Goal: Task Accomplishment & Management: Use online tool/utility

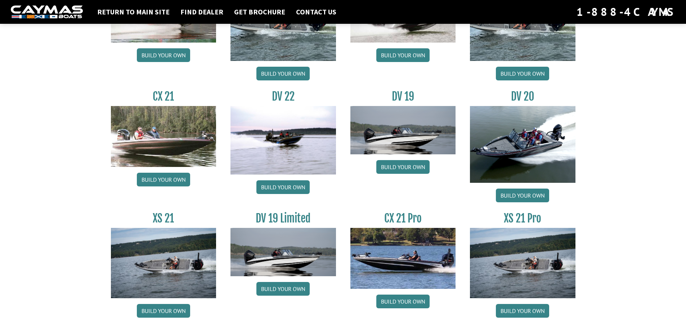
scroll to position [824, 0]
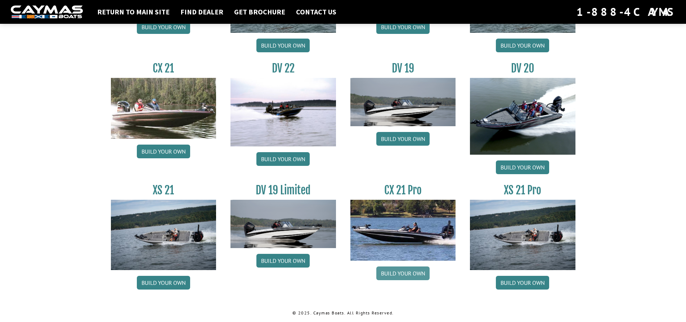
click at [402, 271] on link "Build your own" at bounding box center [402, 273] width 53 height 14
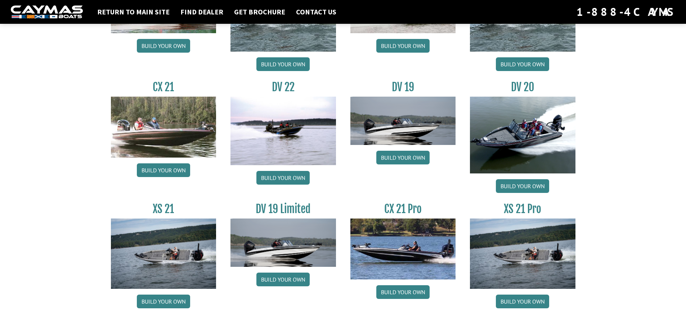
scroll to position [821, 0]
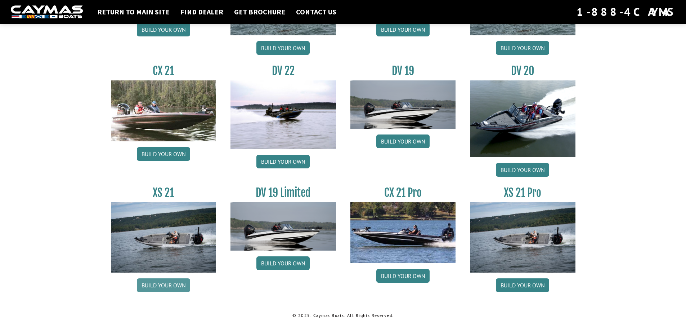
click at [175, 284] on link "Build your own" at bounding box center [163, 285] width 53 height 14
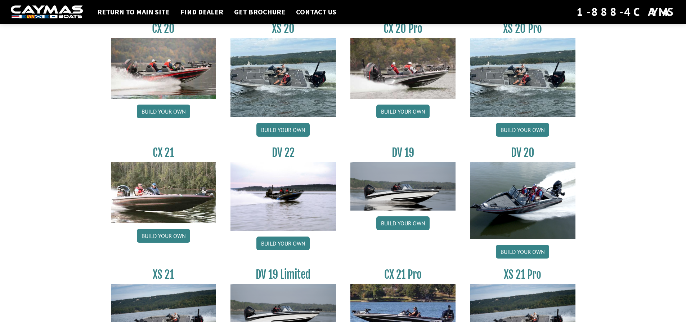
scroll to position [692, 0]
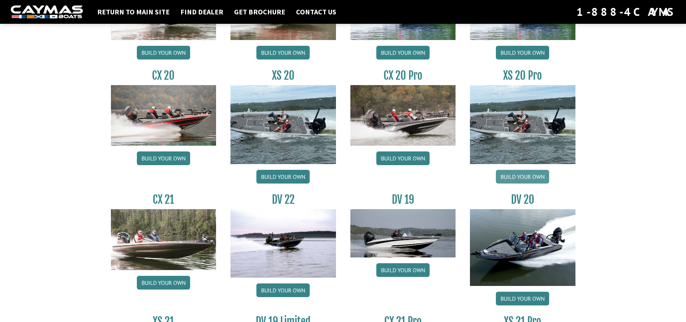
click at [530, 173] on link "Build your own" at bounding box center [522, 177] width 53 height 14
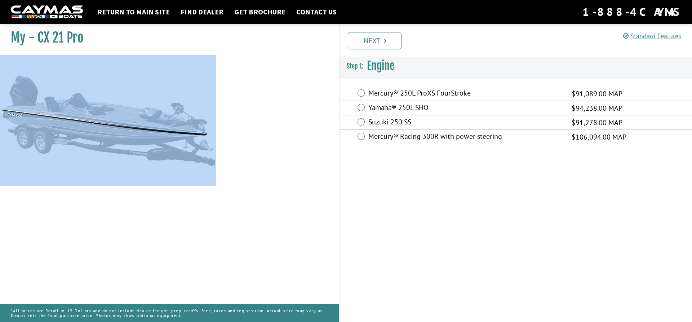
drag, startPoint x: 238, startPoint y: 175, endPoint x: 133, endPoint y: 189, distance: 106.1
click at [133, 189] on div "My - CX 21 Pro MAP:" at bounding box center [166, 182] width 346 height 322
click at [287, 210] on div "My - CX 21 Pro MAP:" at bounding box center [166, 182] width 346 height 322
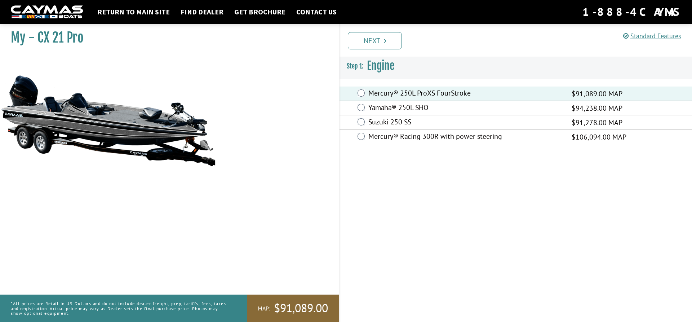
click at [362, 41] on link "Next" at bounding box center [375, 40] width 54 height 17
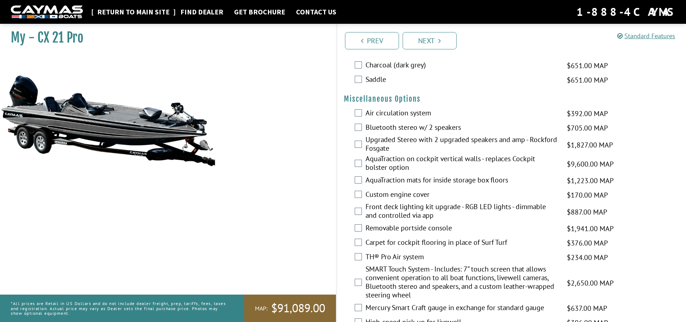
scroll to position [648, 0]
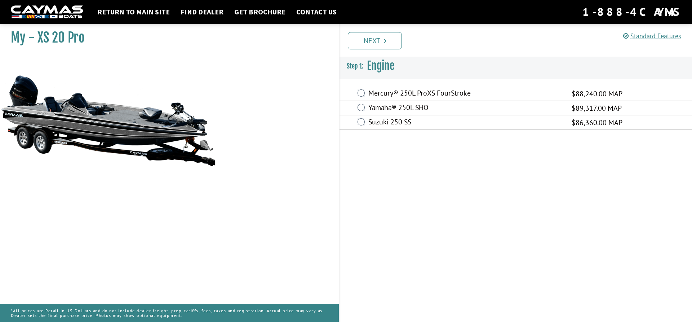
click at [195, 173] on img at bounding box center [108, 120] width 216 height 131
click at [191, 166] on img at bounding box center [108, 120] width 216 height 131
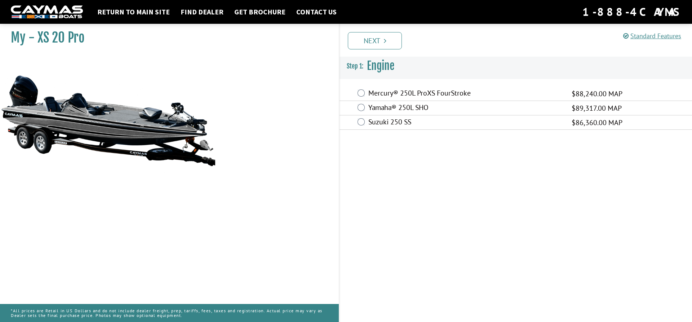
click at [191, 166] on img at bounding box center [108, 120] width 216 height 131
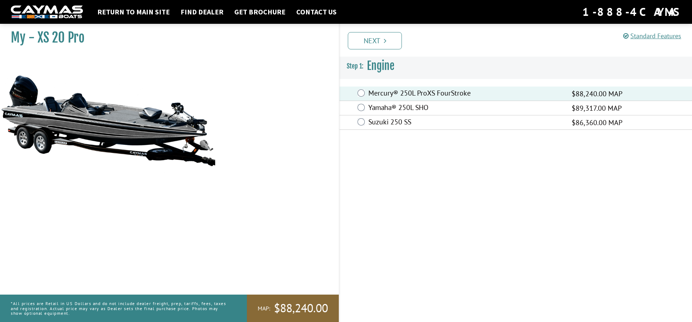
click at [372, 34] on link "Next" at bounding box center [375, 40] width 54 height 17
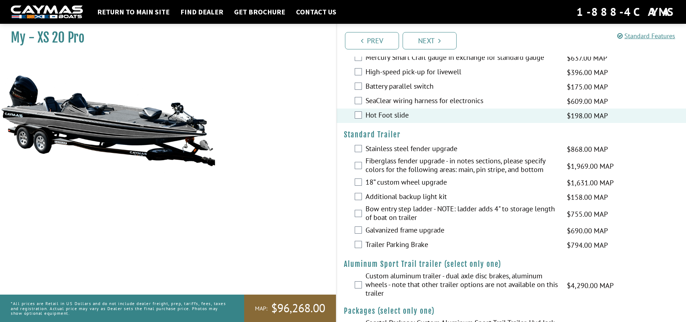
scroll to position [1263, 0]
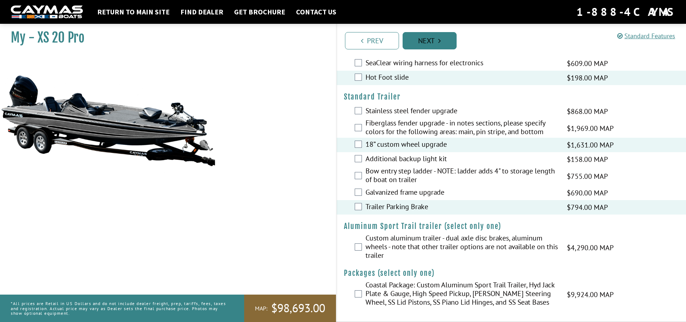
click at [423, 42] on link "Next" at bounding box center [430, 40] width 54 height 17
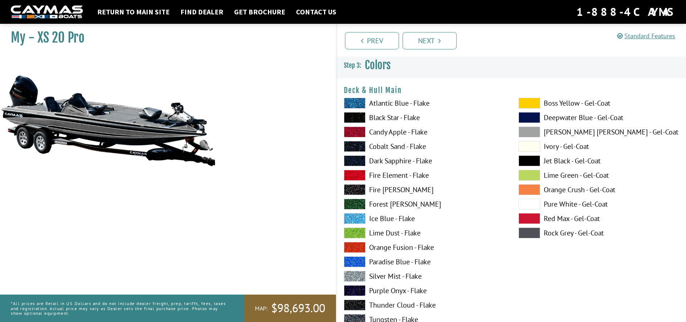
click at [358, 95] on div "Deck & Hull Main Please select color. Atlantic Blue - Flake Black Star - Flake …" at bounding box center [511, 229] width 335 height 286
click at [357, 101] on span at bounding box center [355, 103] width 22 height 11
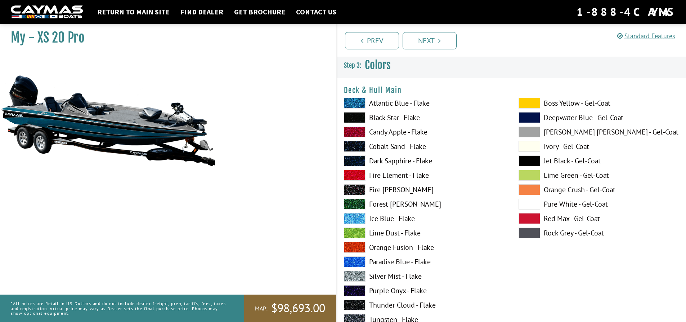
click at [359, 115] on span at bounding box center [355, 117] width 22 height 11
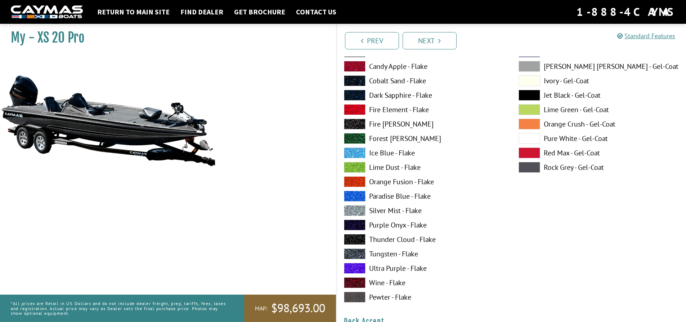
scroll to position [72, 0]
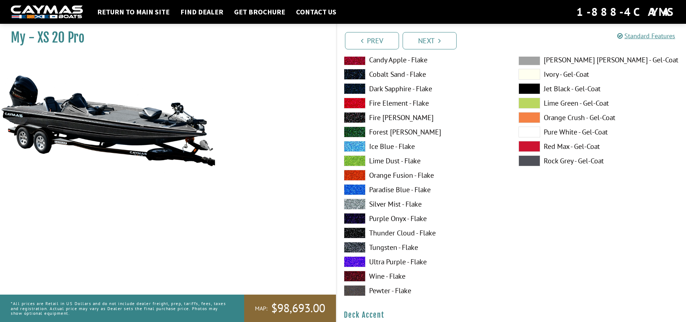
click at [362, 204] on span at bounding box center [355, 204] width 22 height 11
click at [366, 287] on label "Pewter - Flake" at bounding box center [424, 290] width 160 height 11
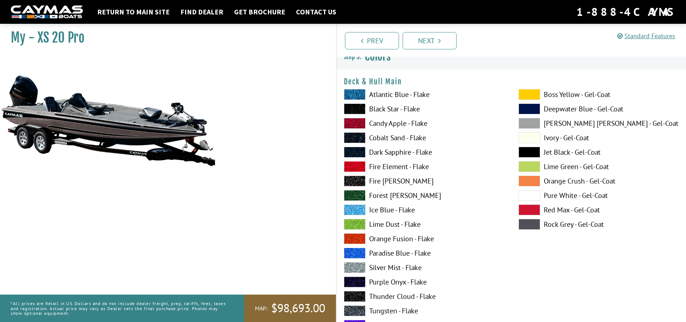
scroll to position [0, 0]
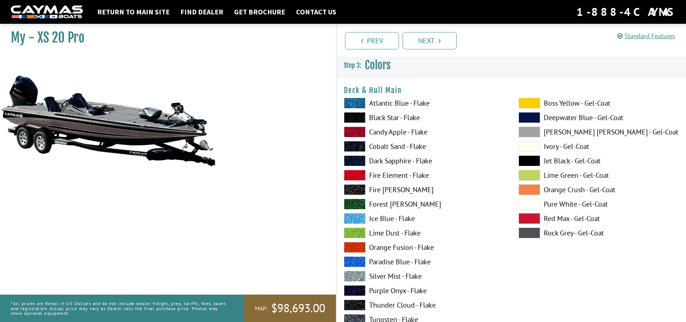
click at [525, 209] on span at bounding box center [530, 204] width 22 height 11
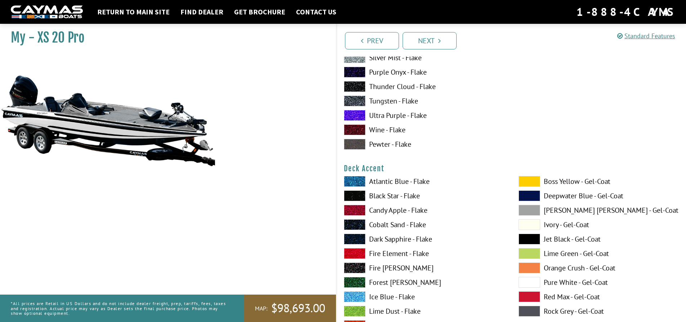
scroll to position [288, 0]
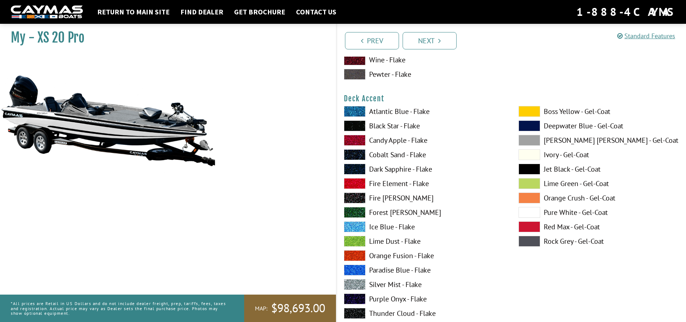
click at [356, 183] on span at bounding box center [355, 183] width 22 height 11
click at [356, 168] on span at bounding box center [355, 169] width 22 height 11
click at [356, 161] on div "Atlantic Blue - Flake Black Star - Flake Candy Apple - Flake Cobalt Sand - Flak…" at bounding box center [424, 243] width 175 height 274
click at [353, 153] on span at bounding box center [355, 154] width 22 height 11
click at [349, 125] on span at bounding box center [355, 125] width 22 height 11
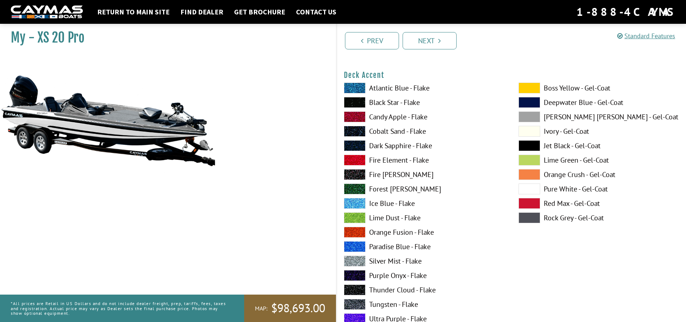
scroll to position [324, 0]
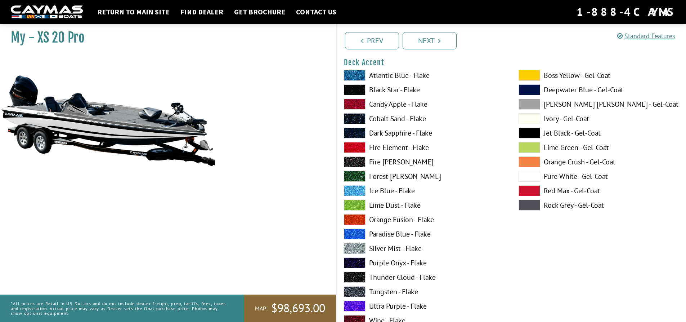
click at [532, 132] on span at bounding box center [530, 133] width 22 height 11
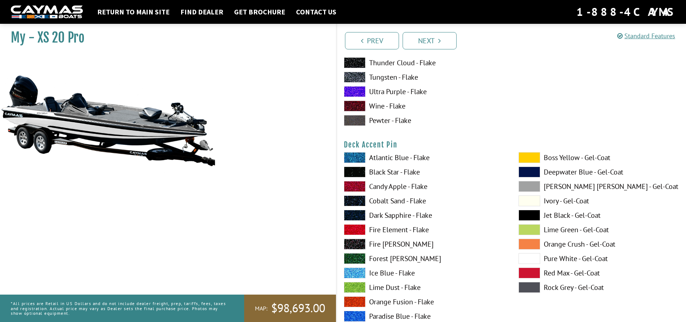
scroll to position [540, 0]
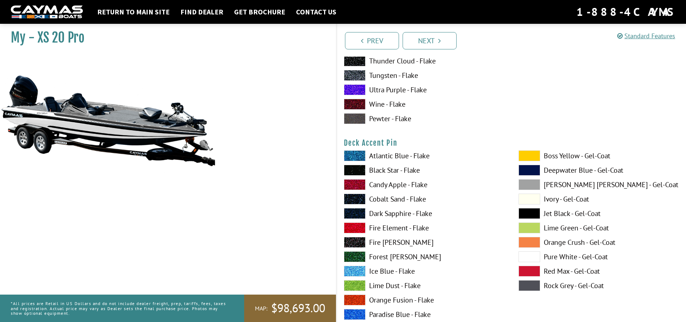
click at [371, 228] on label "Fire Element - Flake" at bounding box center [424, 227] width 160 height 11
click at [349, 267] on span at bounding box center [355, 271] width 22 height 11
click at [528, 254] on span at bounding box center [530, 256] width 22 height 11
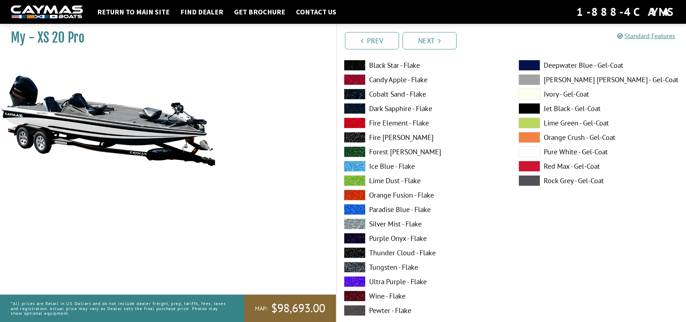
scroll to position [684, 0]
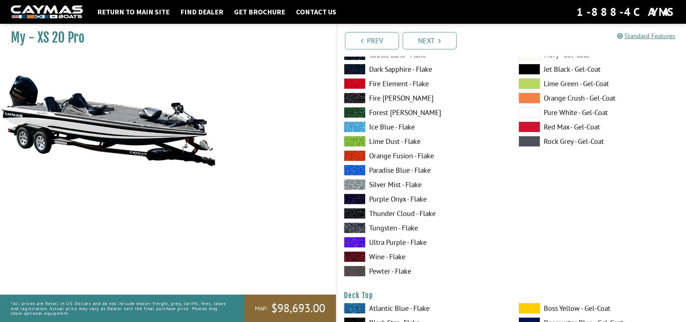
click at [391, 196] on label "Purple Onyx - Flake" at bounding box center [424, 198] width 160 height 11
click at [530, 114] on span at bounding box center [530, 112] width 22 height 11
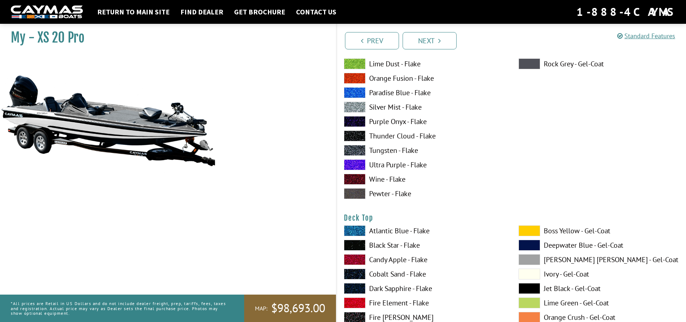
scroll to position [829, 0]
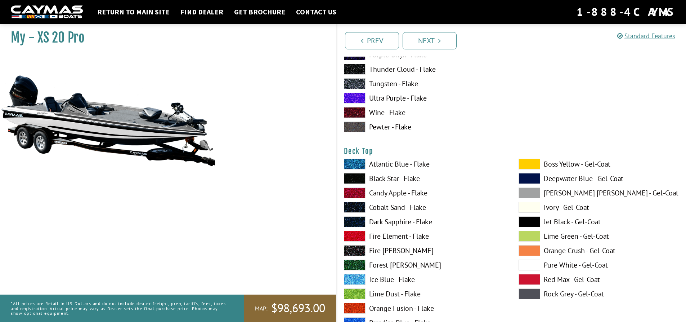
click at [377, 193] on label "Candy Apple - Flake" at bounding box center [424, 192] width 160 height 11
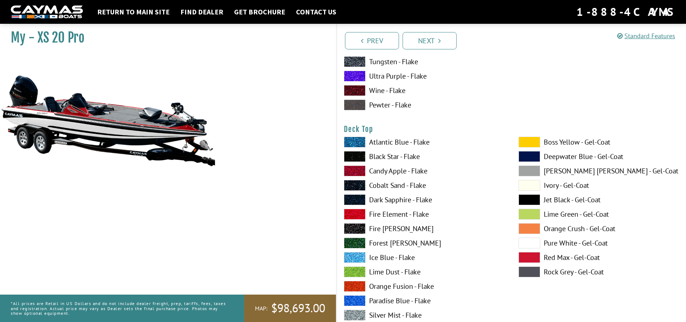
scroll to position [865, 0]
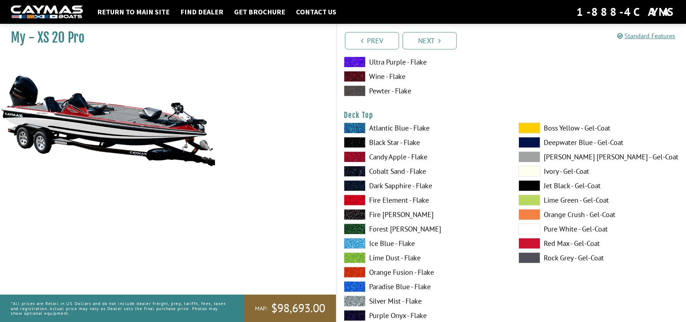
click at [538, 229] on span at bounding box center [530, 228] width 22 height 11
click at [379, 299] on label "Silver Mist - Flake" at bounding box center [424, 300] width 160 height 11
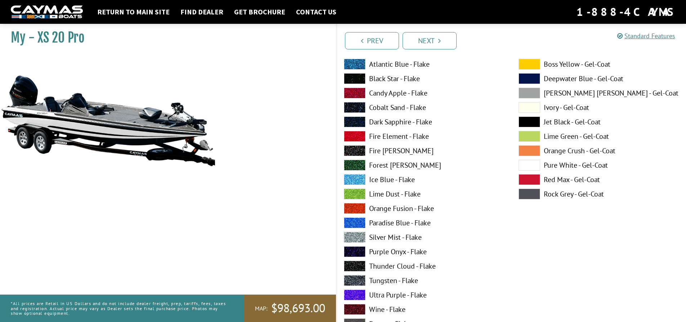
scroll to position [937, 0]
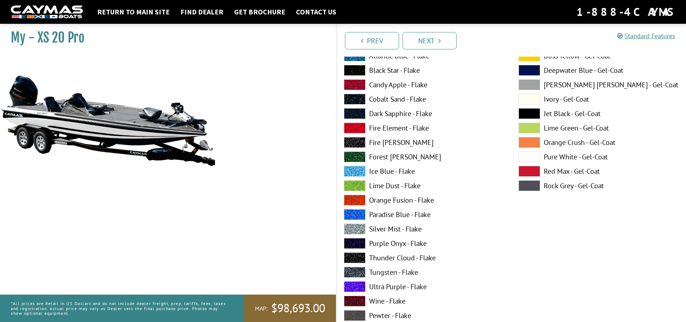
click at [350, 70] on span at bounding box center [355, 70] width 22 height 11
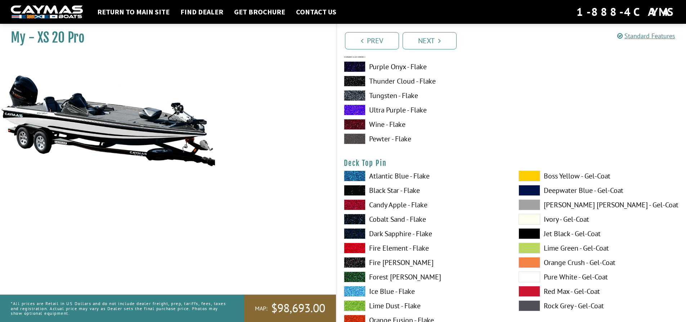
scroll to position [1117, 0]
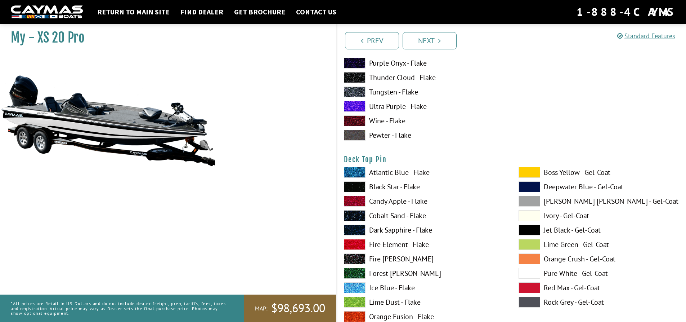
click at [385, 201] on label "Candy Apple - Flake" at bounding box center [424, 201] width 160 height 11
click at [385, 188] on label "Black Star - Flake" at bounding box center [424, 186] width 160 height 11
click at [350, 199] on span at bounding box center [355, 201] width 22 height 11
click at [354, 178] on div "Atlantic Blue - Flake Black Star - Flake Candy Apple - Flake Cobalt Sand - Flak…" at bounding box center [424, 304] width 175 height 274
click at [359, 180] on div "Atlantic Blue - Flake Black Star - Flake Candy Apple - Flake Cobalt Sand - Flak…" at bounding box center [424, 304] width 175 height 274
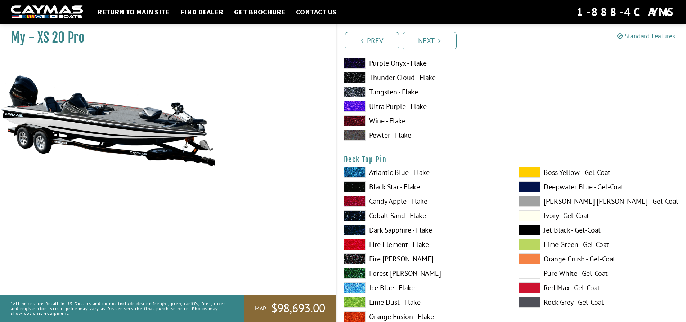
click at [359, 180] on div "Atlantic Blue - Flake Black Star - Flake Candy Apple - Flake Cobalt Sand - Flak…" at bounding box center [424, 304] width 175 height 274
click at [360, 186] on span at bounding box center [355, 186] width 22 height 11
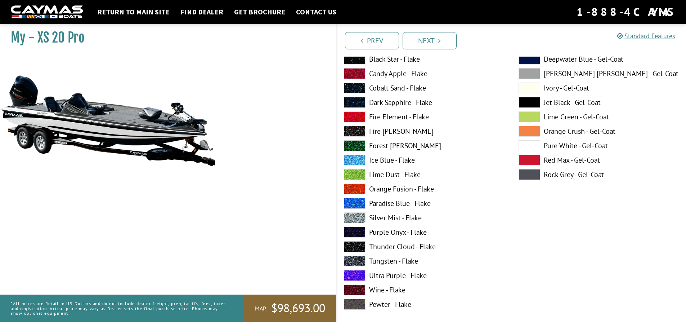
scroll to position [1369, 0]
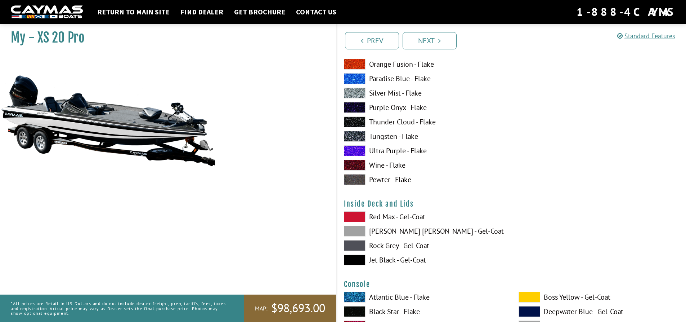
click at [352, 216] on span at bounding box center [355, 216] width 22 height 11
click at [351, 233] on span at bounding box center [355, 231] width 22 height 11
click at [362, 247] on span at bounding box center [355, 245] width 22 height 11
click at [357, 257] on span at bounding box center [355, 259] width 22 height 11
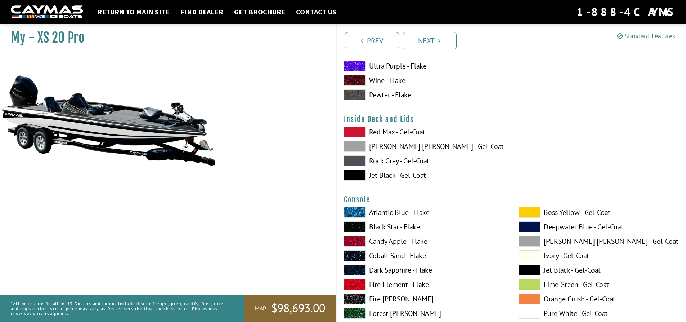
scroll to position [1477, 0]
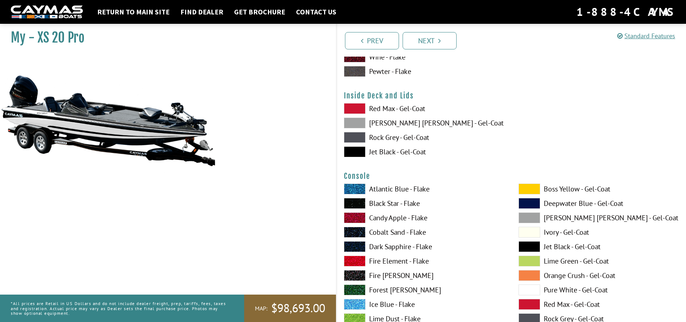
click at [354, 189] on span at bounding box center [355, 188] width 22 height 11
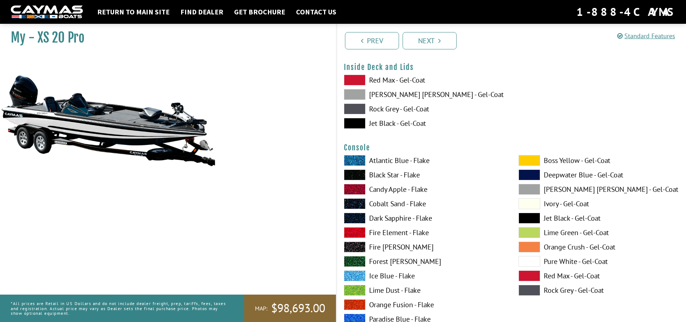
scroll to position [1549, 0]
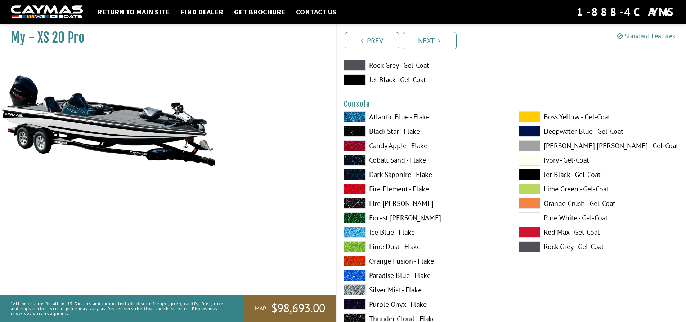
click at [356, 287] on span at bounding box center [355, 289] width 22 height 11
click at [350, 128] on span at bounding box center [355, 131] width 22 height 11
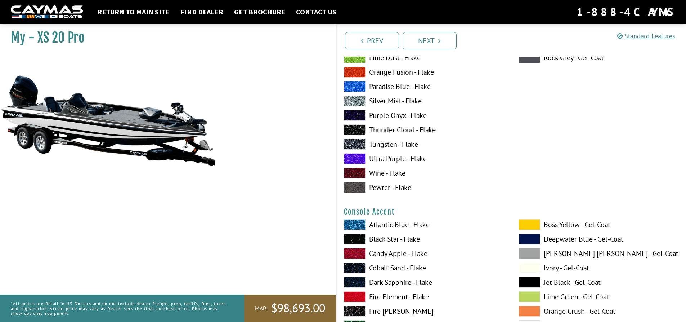
scroll to position [1765, 0]
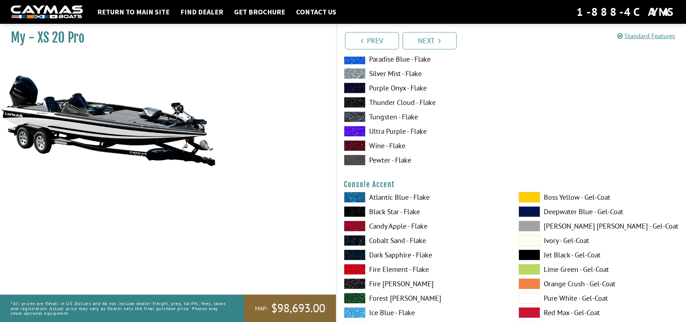
click at [361, 197] on span at bounding box center [355, 197] width 22 height 11
click at [531, 299] on span at bounding box center [530, 298] width 22 height 11
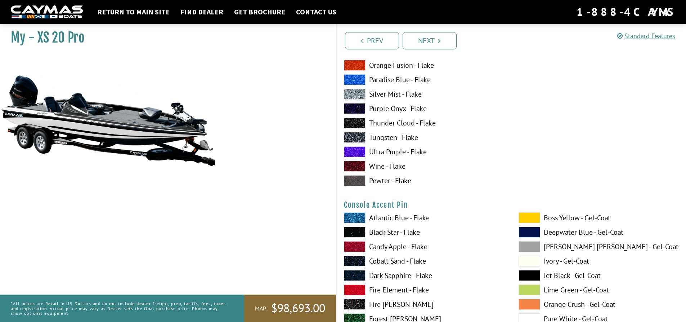
scroll to position [2053, 0]
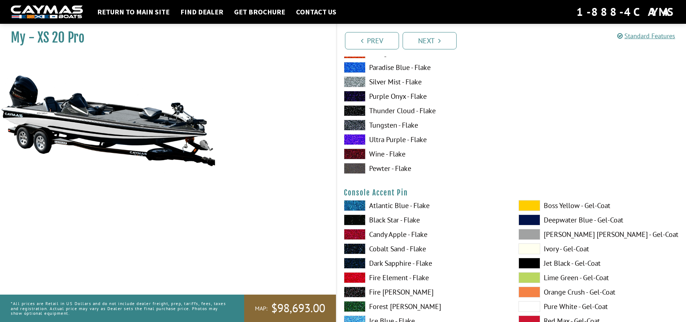
click at [351, 221] on span at bounding box center [355, 219] width 22 height 11
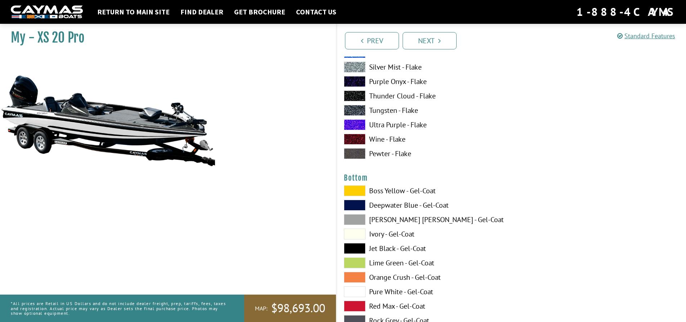
scroll to position [2378, 0]
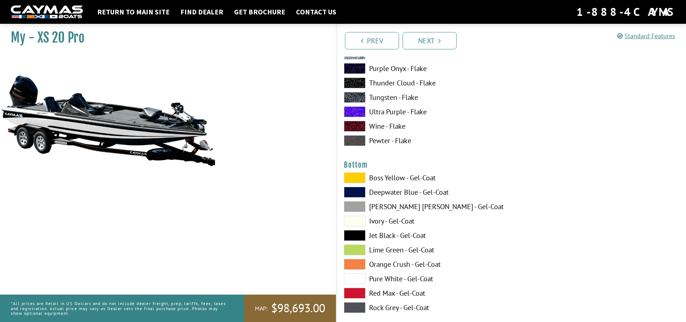
click at [360, 221] on span at bounding box center [355, 220] width 22 height 11
click at [362, 191] on span at bounding box center [355, 192] width 22 height 11
click at [359, 237] on span at bounding box center [355, 235] width 22 height 11
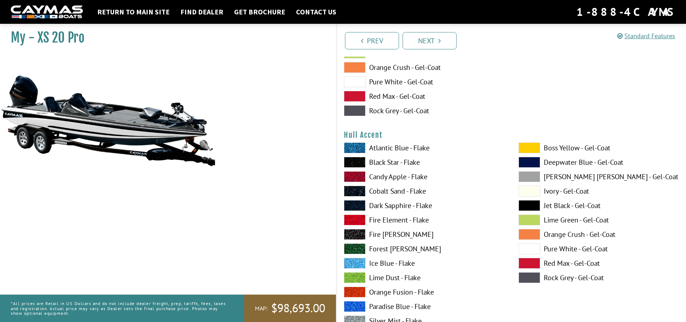
scroll to position [2558, 0]
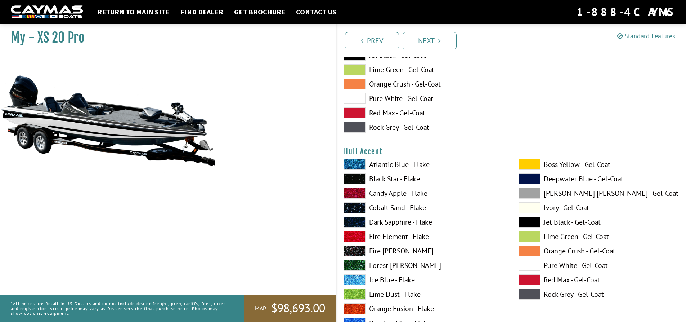
click at [354, 165] on span at bounding box center [355, 164] width 22 height 11
click at [352, 178] on span at bounding box center [355, 178] width 22 height 11
drag, startPoint x: 530, startPoint y: 220, endPoint x: 530, endPoint y: 216, distance: 4.0
click at [530, 216] on div "Boss Yellow - Gel-Coat Deepwater Blue - Gel-Coat Dove Gray - Gel-Coat Ivory - G…" at bounding box center [599, 296] width 175 height 274
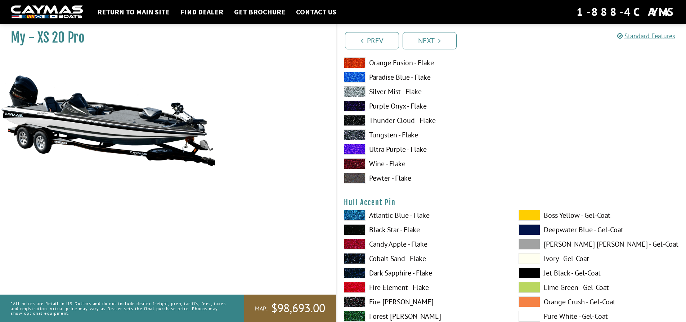
scroll to position [2846, 0]
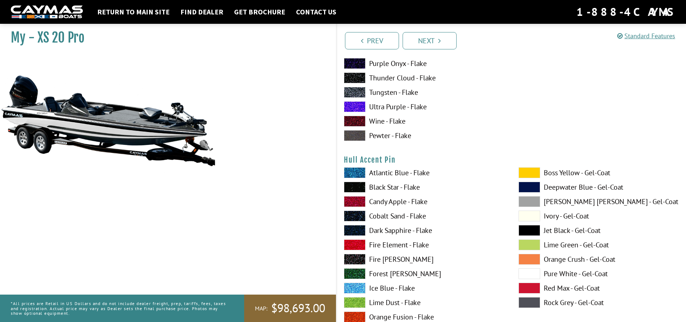
click at [362, 174] on span at bounding box center [355, 172] width 22 height 11
click at [530, 271] on span at bounding box center [530, 273] width 22 height 11
click at [529, 227] on span at bounding box center [530, 230] width 22 height 11
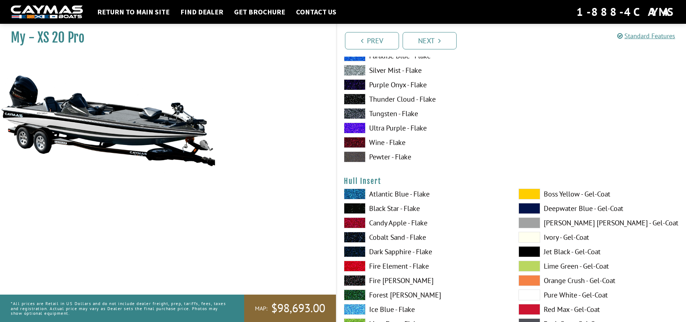
scroll to position [3134, 0]
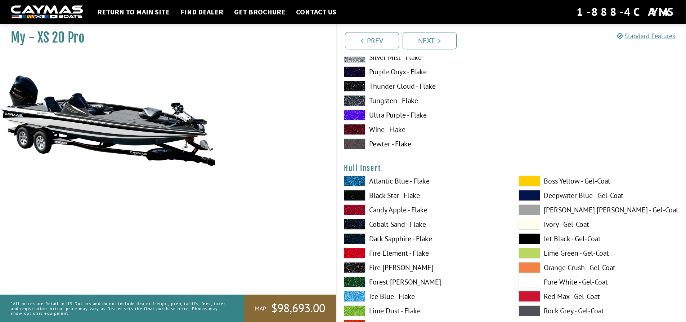
click at [362, 250] on span at bounding box center [355, 252] width 22 height 11
click at [360, 181] on span at bounding box center [355, 180] width 22 height 11
click at [358, 208] on span at bounding box center [355, 209] width 22 height 11
click at [355, 255] on span at bounding box center [355, 252] width 22 height 11
click at [527, 184] on span at bounding box center [530, 180] width 22 height 11
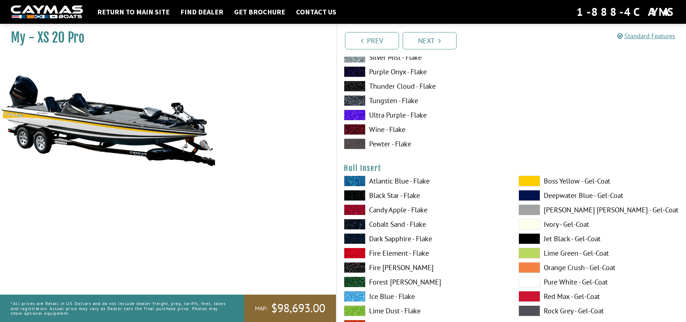
click at [535, 279] on span at bounding box center [530, 281] width 22 height 11
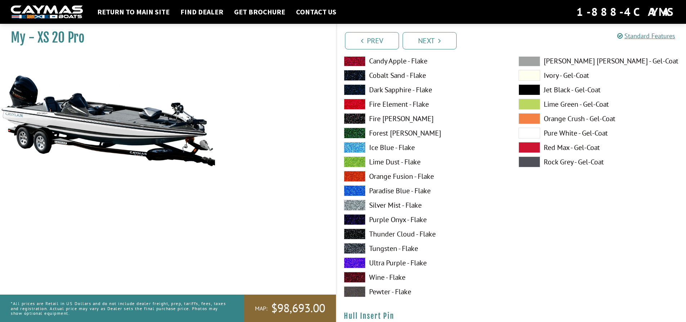
scroll to position [3422, 0]
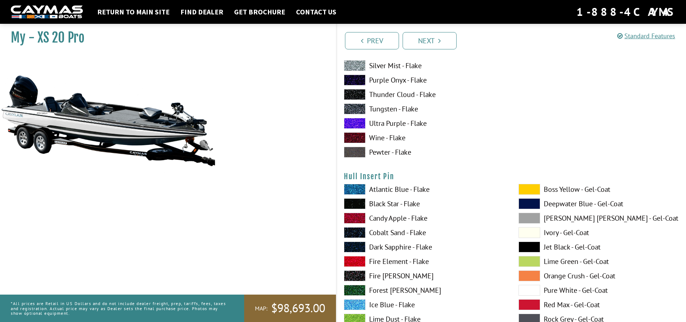
click at [361, 185] on span at bounding box center [355, 189] width 22 height 11
click at [532, 248] on span at bounding box center [530, 246] width 22 height 11
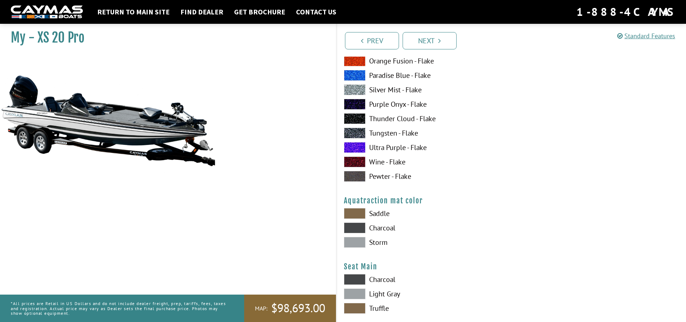
scroll to position [3711, 0]
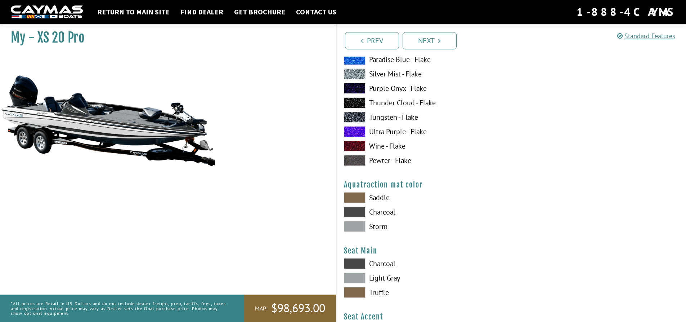
click at [352, 212] on span at bounding box center [355, 211] width 22 height 11
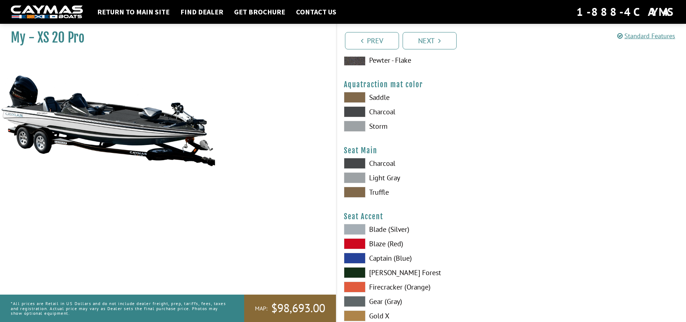
scroll to position [3819, 0]
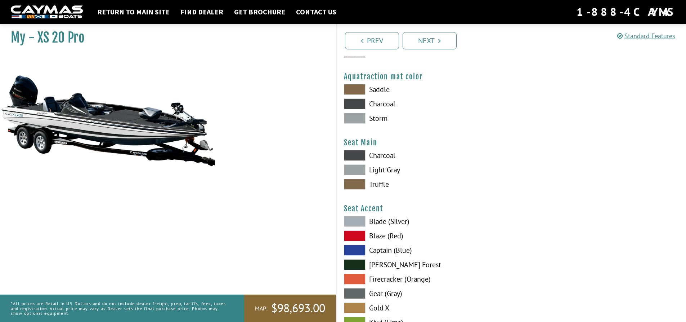
click at [351, 153] on span at bounding box center [355, 155] width 22 height 11
click at [355, 182] on span at bounding box center [355, 184] width 22 height 11
click at [357, 173] on span at bounding box center [355, 169] width 22 height 11
click at [352, 155] on span at bounding box center [355, 155] width 22 height 11
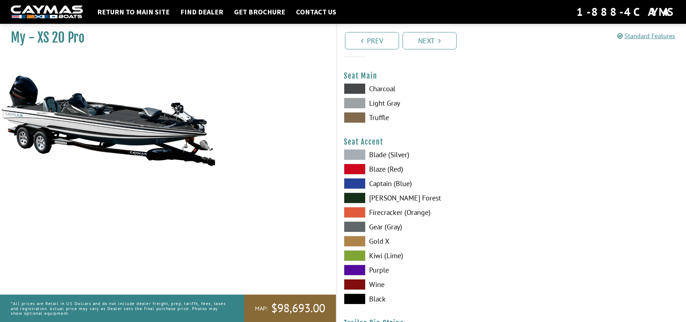
scroll to position [3891, 0]
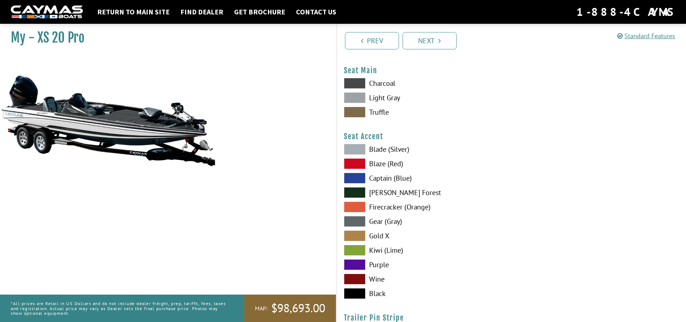
click at [357, 162] on span at bounding box center [355, 163] width 22 height 11
click at [360, 173] on span at bounding box center [355, 178] width 22 height 11
click at [358, 231] on span at bounding box center [355, 235] width 22 height 11
click at [357, 221] on span at bounding box center [355, 221] width 22 height 11
click at [360, 293] on span at bounding box center [355, 293] width 22 height 11
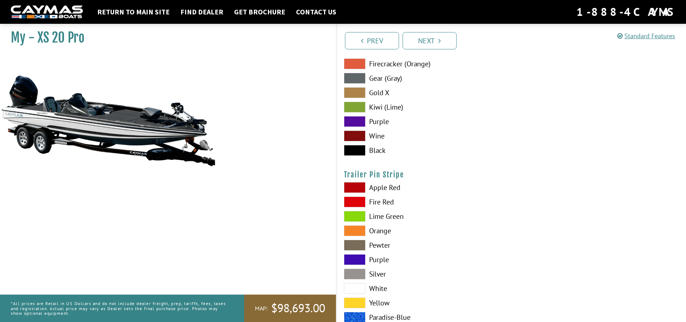
scroll to position [4035, 0]
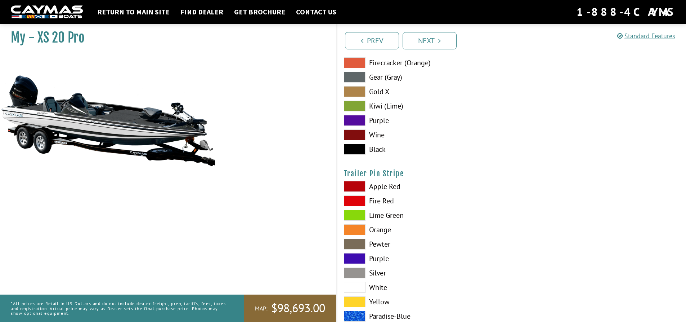
click at [361, 178] on div "Trailer Pin Stripe Please select color. Apple Red Fire Red [GEOGRAPHIC_DATA] Or…" at bounding box center [511, 254] width 335 height 170
click at [361, 184] on span at bounding box center [355, 186] width 22 height 11
click at [356, 271] on span at bounding box center [355, 272] width 22 height 11
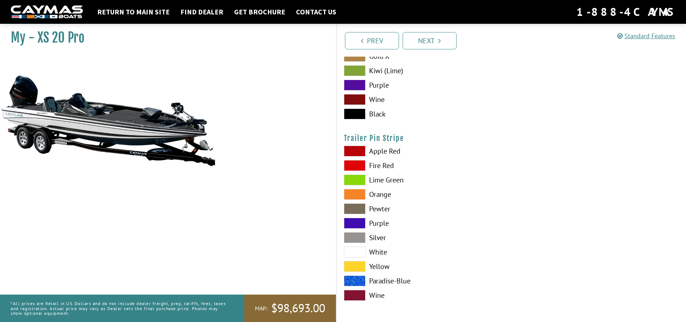
click at [359, 252] on span at bounding box center [355, 251] width 22 height 11
click at [438, 44] on link "Next" at bounding box center [430, 40] width 54 height 17
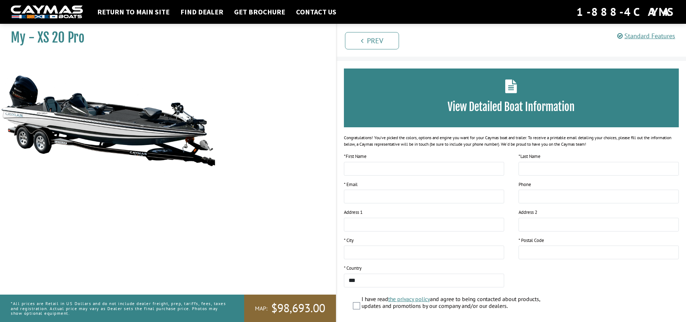
scroll to position [0, 0]
